Goal: Find specific page/section: Find specific page/section

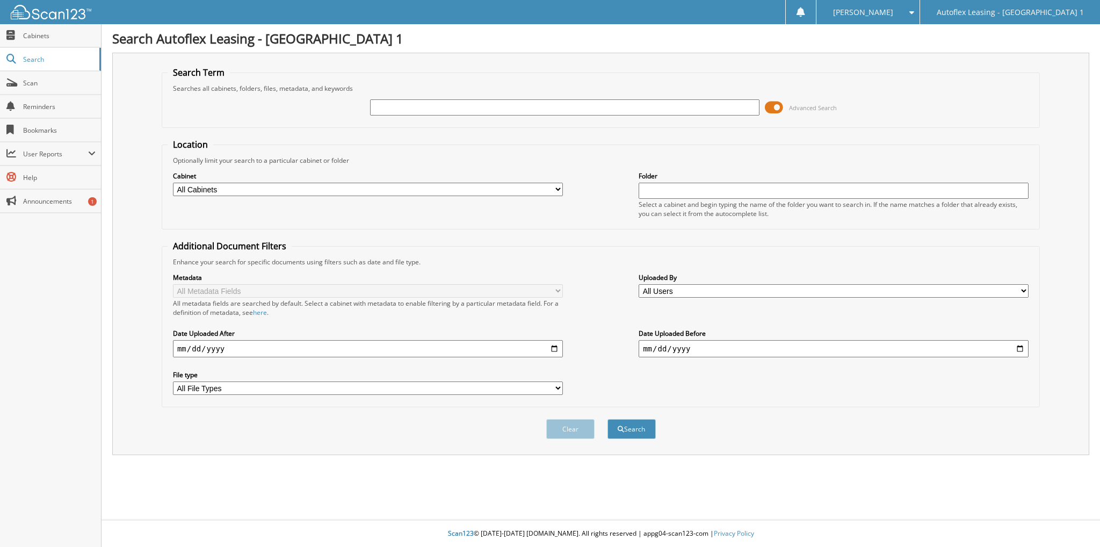
click at [415, 105] on input "text" at bounding box center [565, 107] width 390 height 16
type input "This is a retention customer who is trading in a lease with Third Coast Bank."
click at [0, 93] on body "Bryan P. Settings Logout Autoflex Leasing - Dallas 1 Close Cabinets Search Scan…" at bounding box center [550, 273] width 1100 height 547
type input "[PERSON_NAME]"
click at [608, 419] on button "Search" at bounding box center [632, 429] width 48 height 20
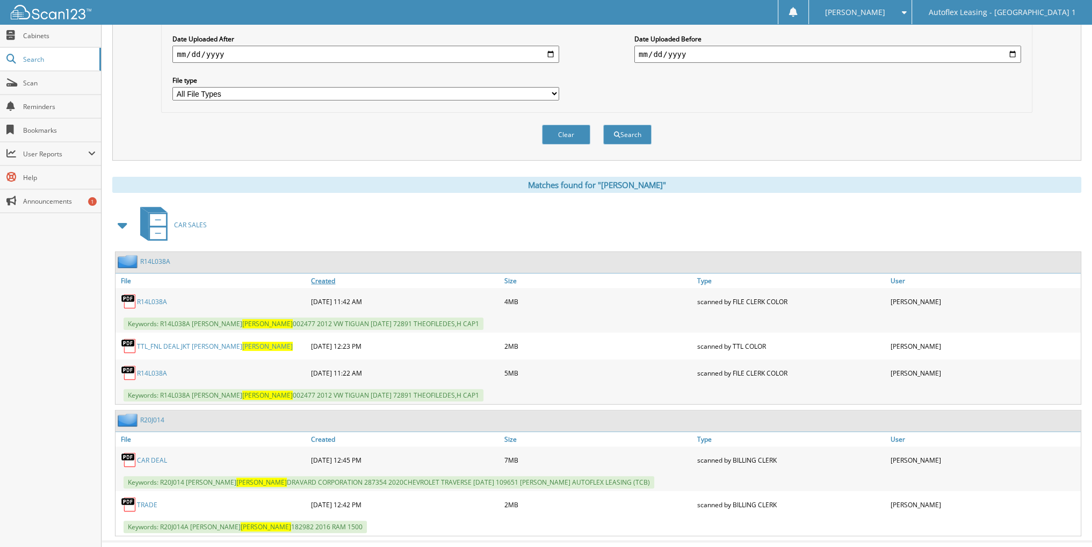
scroll to position [301, 0]
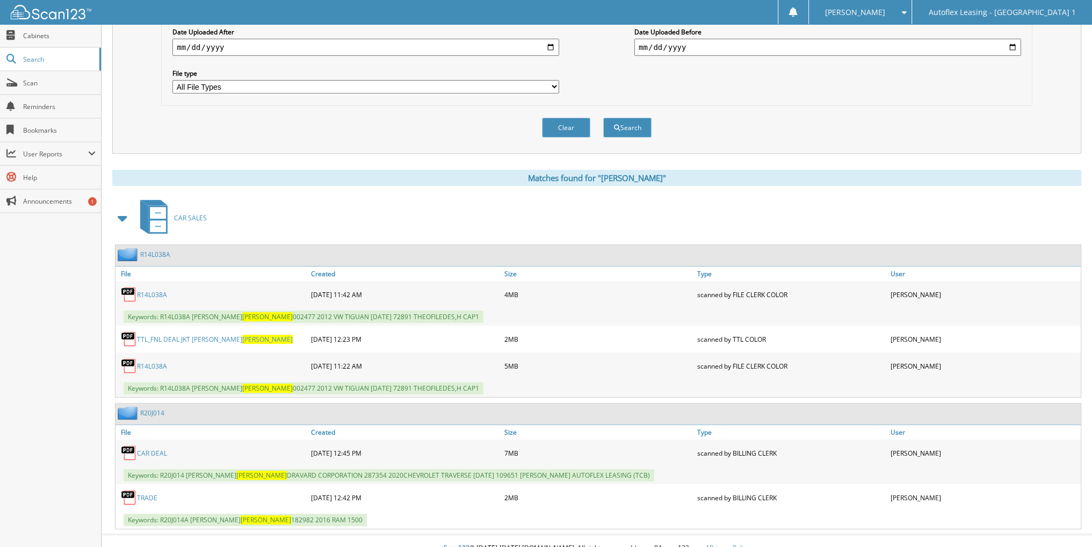
click at [148, 443] on div "CAR DEAL" at bounding box center [212, 452] width 193 height 21
click at [148, 449] on link "CAR DEAL" at bounding box center [152, 453] width 30 height 9
